Goal: Book appointment/travel/reservation

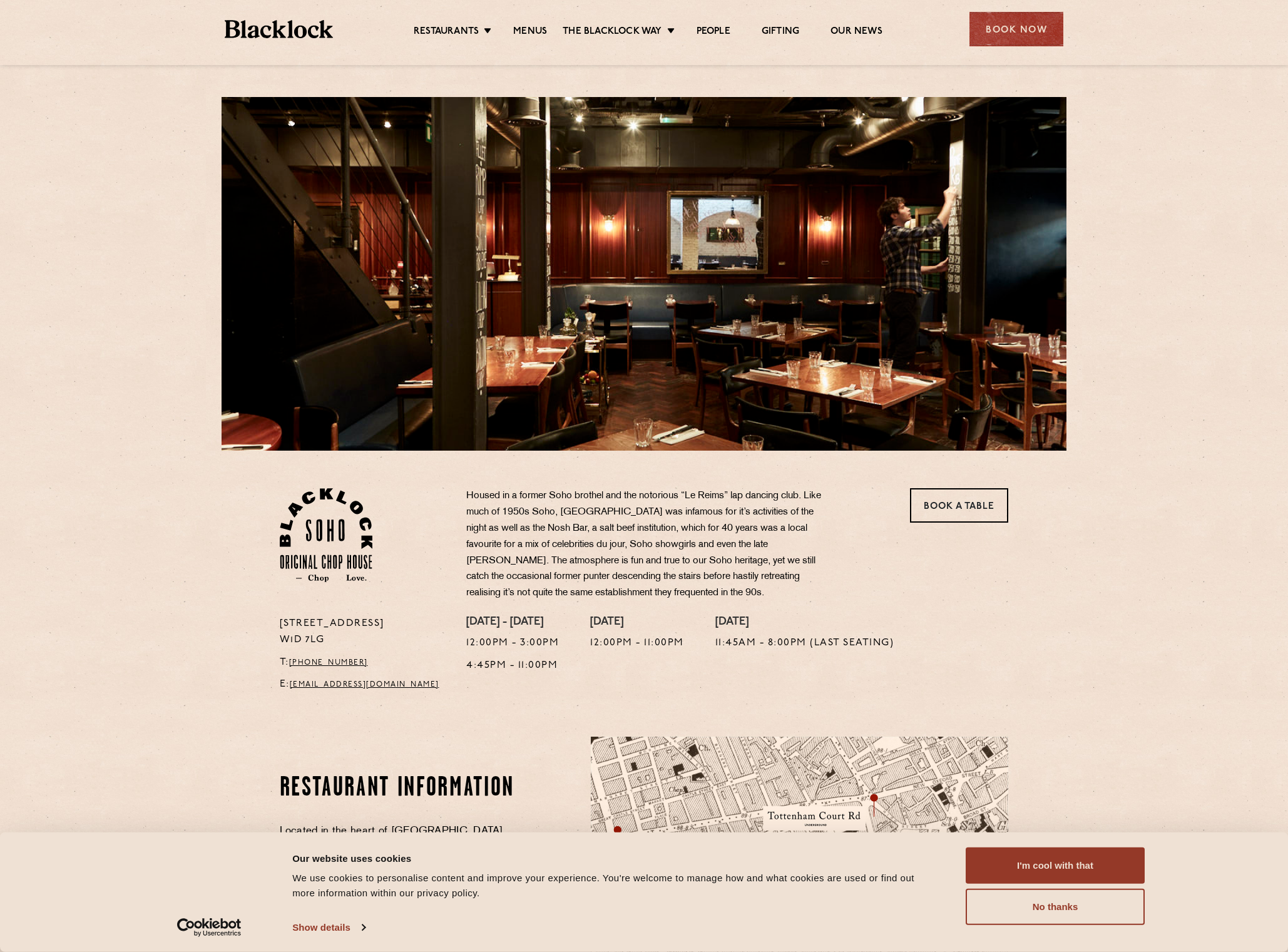
click at [1013, 25] on div "Book Now" at bounding box center [1016, 29] width 94 height 35
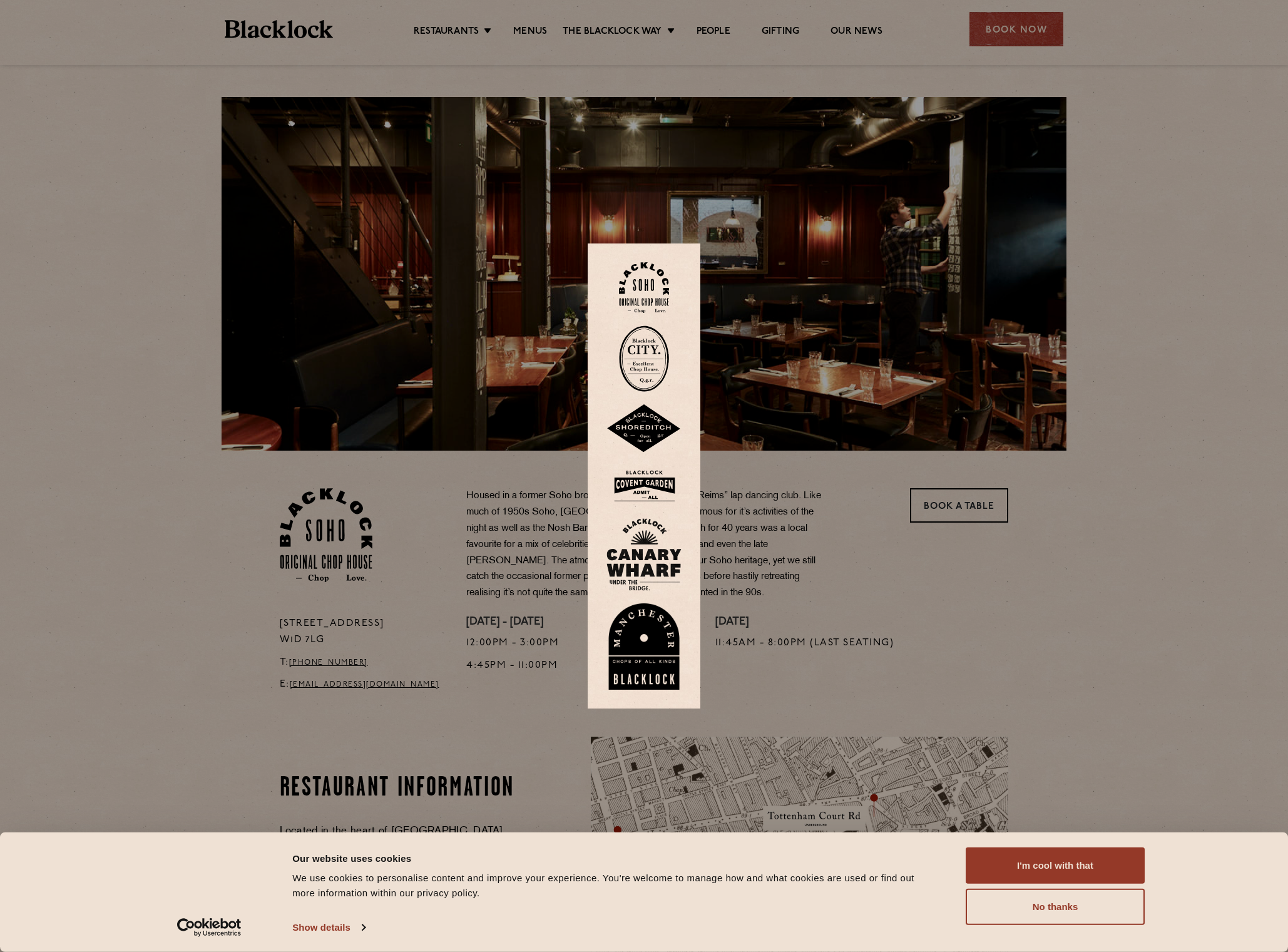
click at [645, 287] on img at bounding box center [644, 288] width 50 height 51
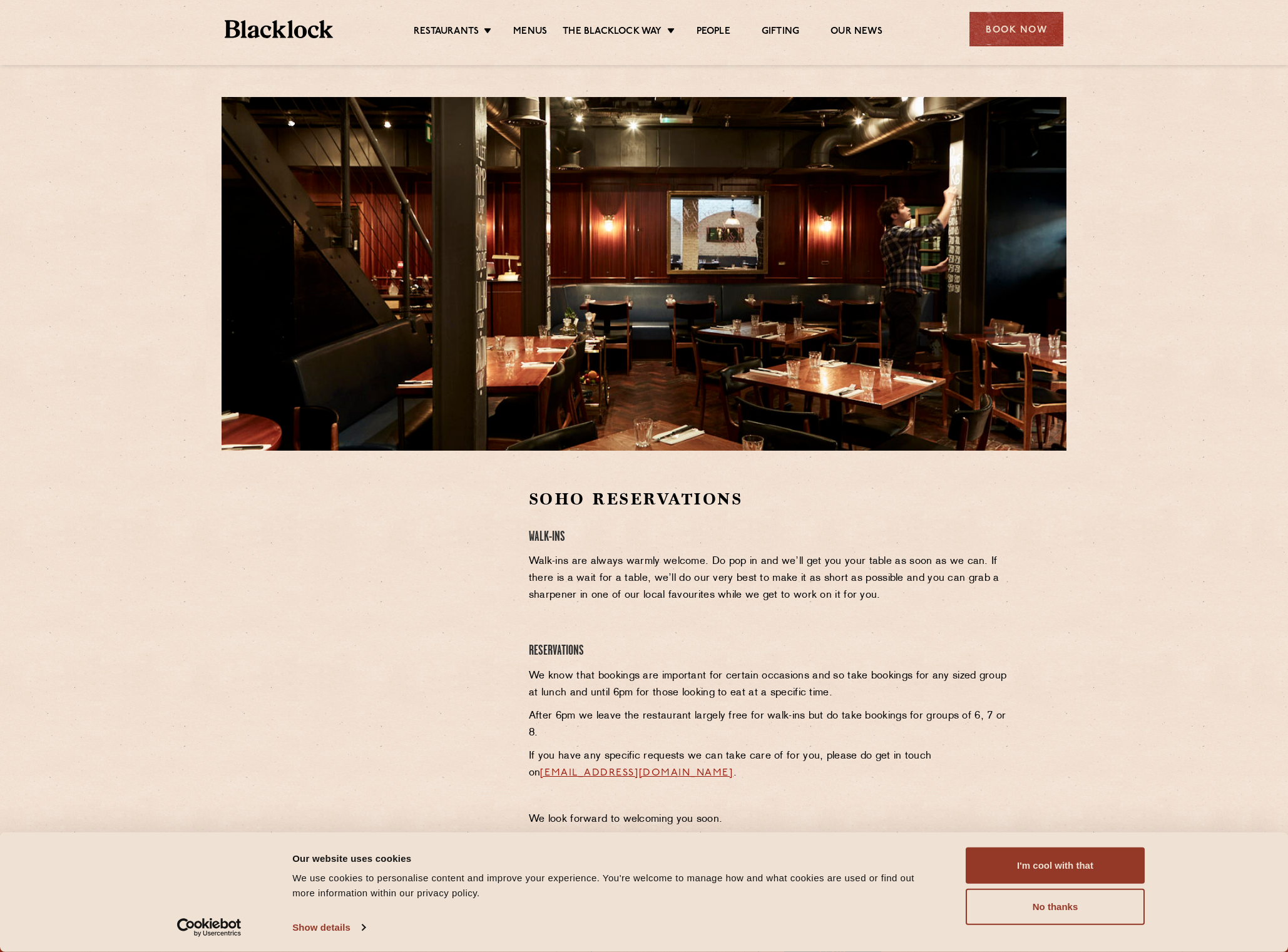
drag, startPoint x: 1026, startPoint y: 856, endPoint x: 999, endPoint y: 838, distance: 32.4
click at [1027, 856] on button "I'm cool with that" at bounding box center [1055, 865] width 179 height 36
